Goal: Find specific page/section: Find specific page/section

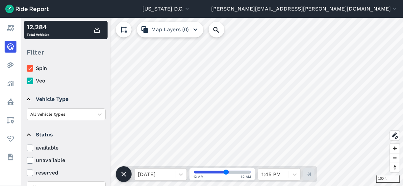
scroll to position [44, 0]
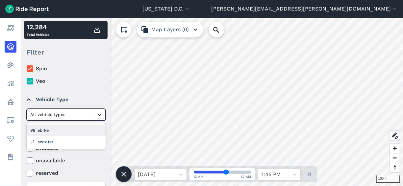
click at [100, 115] on icon at bounding box center [100, 115] width 4 height 2
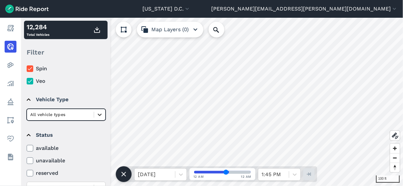
click at [99, 115] on icon at bounding box center [100, 115] width 4 height 2
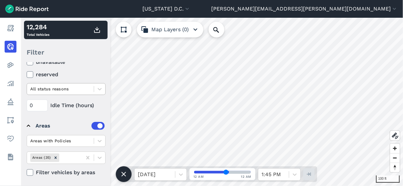
scroll to position [141, 0]
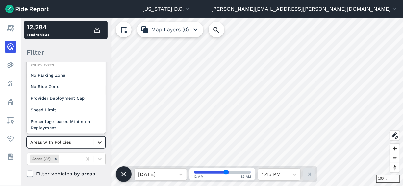
click at [104, 141] on div at bounding box center [99, 142] width 11 height 11
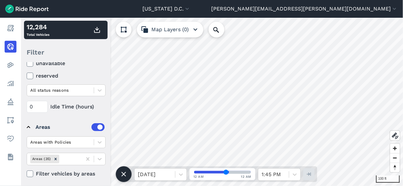
click at [79, 49] on div "Filter" at bounding box center [66, 52] width 84 height 20
click at [100, 91] on icon at bounding box center [100, 91] width 4 height 2
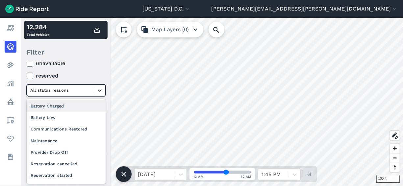
click at [100, 89] on icon at bounding box center [99, 90] width 7 height 7
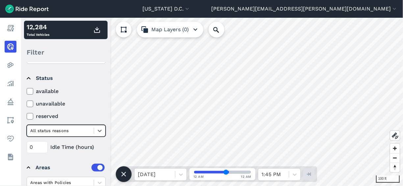
scroll to position [100, 0]
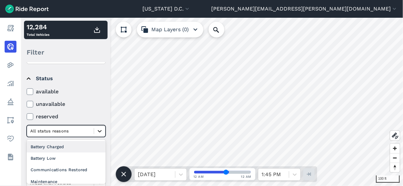
click at [104, 131] on div at bounding box center [99, 131] width 11 height 11
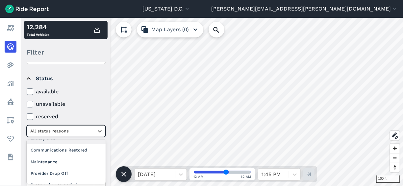
scroll to position [20, 0]
click at [65, 172] on div "Provider Drop Off" at bounding box center [66, 174] width 79 height 12
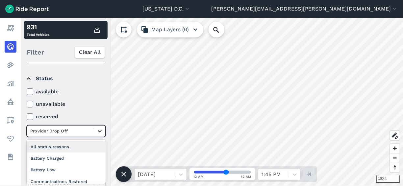
click at [97, 128] on icon at bounding box center [99, 131] width 7 height 7
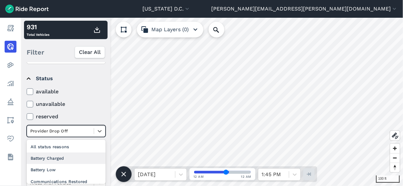
click at [74, 153] on div "Battery Charged" at bounding box center [66, 159] width 79 height 12
click at [92, 129] on div "Provider Drop Off" at bounding box center [60, 131] width 67 height 10
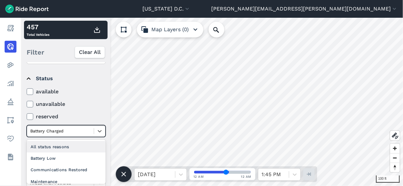
scroll to position [108, 0]
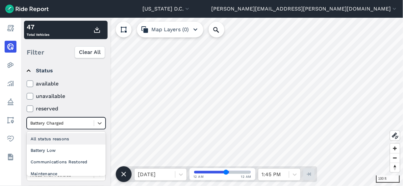
click at [83, 139] on div "All status reasons" at bounding box center [66, 139] width 79 height 12
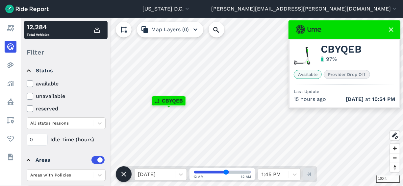
click at [392, 29] on icon at bounding box center [391, 30] width 8 height 8
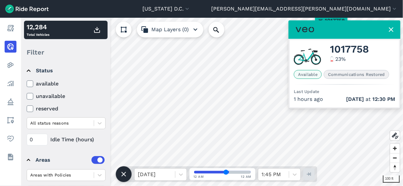
click at [293, 95] on div "100 ft × 1017758 12,284 Total Vehicles Filter Operators [PERSON_NAME] Lime Spin…" at bounding box center [212, 102] width 382 height 169
